Goal: Check status: Check status

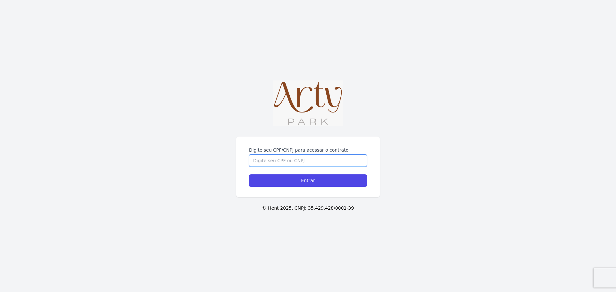
click at [311, 161] on input "Digite seu CPF/CNPJ para acessar o contrato" at bounding box center [308, 161] width 118 height 12
type input "02453510002"
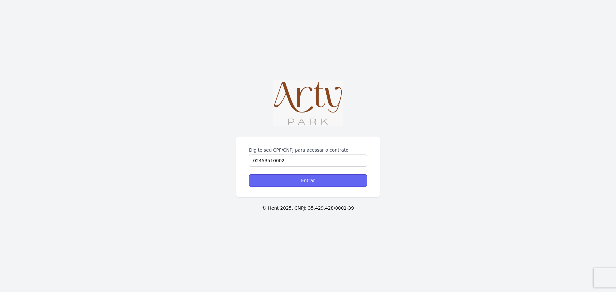
click at [297, 177] on input "Entrar" at bounding box center [308, 180] width 118 height 13
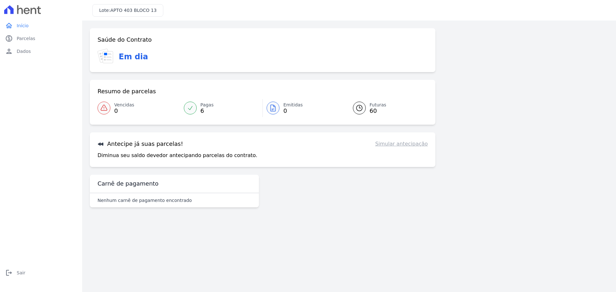
click at [291, 105] on span "Emitidas" at bounding box center [293, 105] width 20 height 7
click at [138, 59] on h3 "Em dia" at bounding box center [133, 57] width 29 height 12
click at [16, 40] on link "paid Parcelas" at bounding box center [41, 38] width 77 height 13
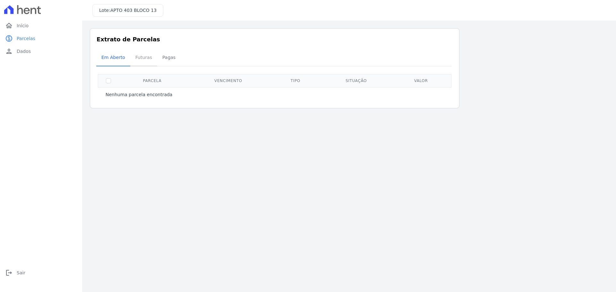
click at [147, 55] on span "Futuras" at bounding box center [143, 57] width 24 height 13
click at [142, 55] on span "Futuras" at bounding box center [143, 57] width 24 height 13
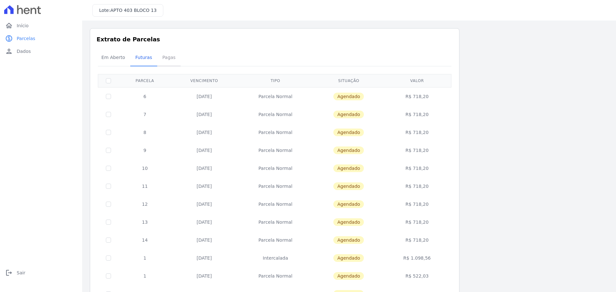
click at [170, 56] on span "Pagas" at bounding box center [168, 57] width 21 height 13
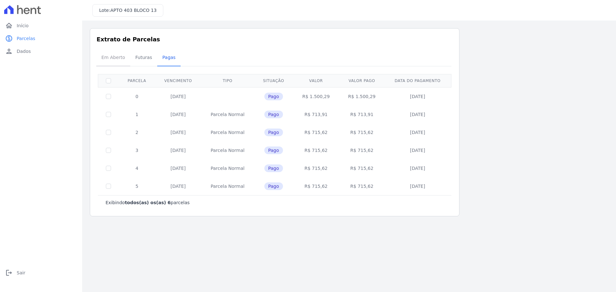
click at [108, 56] on span "Em Aberto" at bounding box center [112, 57] width 31 height 13
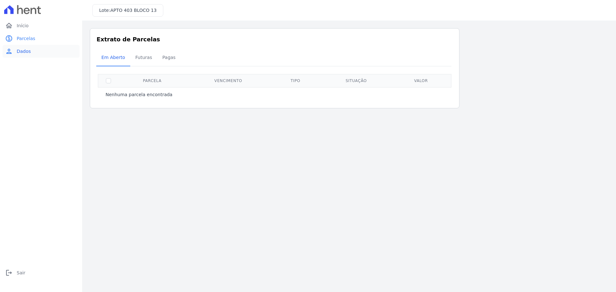
click at [20, 54] on link "person Dados" at bounding box center [41, 51] width 77 height 13
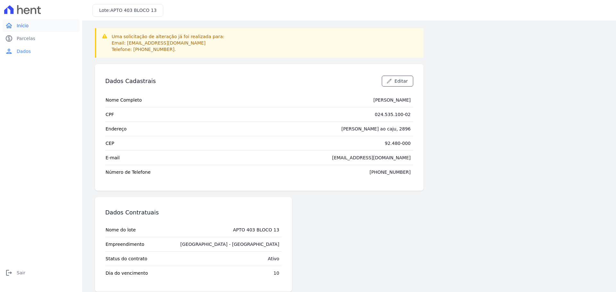
click at [24, 22] on span "Início" at bounding box center [23, 25] width 12 height 6
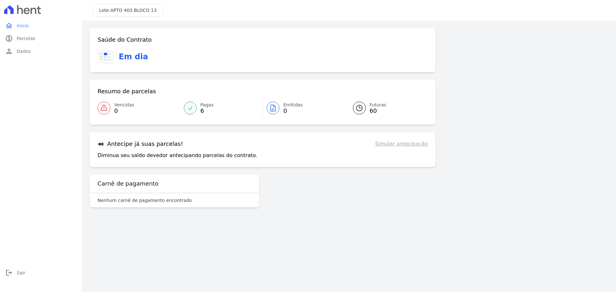
click at [124, 56] on h3 "Em dia" at bounding box center [133, 57] width 29 height 12
click at [127, 11] on span "APTO 403 BLOCO 13" at bounding box center [133, 10] width 46 height 5
click at [105, 11] on h3 "Lote: APTO 403 BLOCO 13" at bounding box center [127, 10] width 57 height 7
click at [22, 25] on span "Início" at bounding box center [23, 25] width 12 height 6
click at [26, 11] on icon at bounding box center [27, 11] width 6 height 6
